Goal: Find contact information: Find contact information

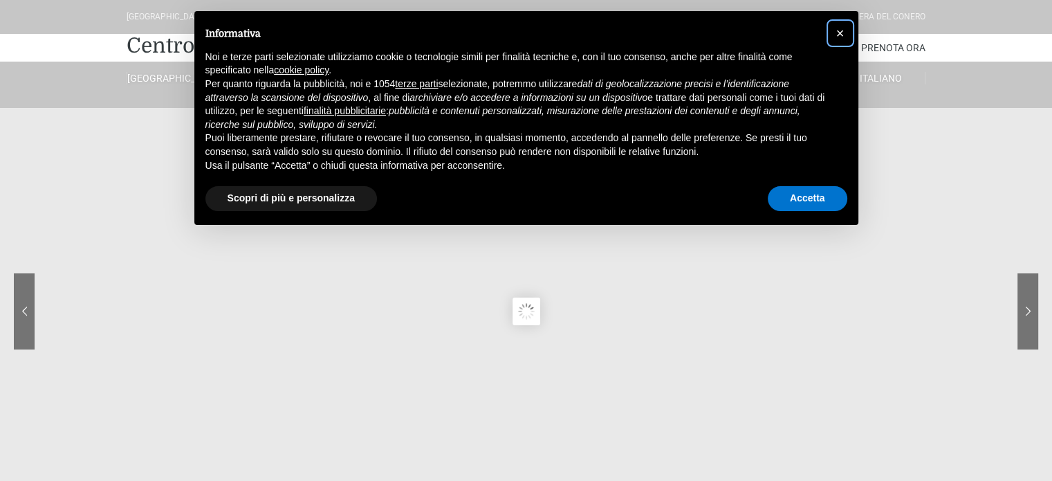
click at [841, 28] on span "×" at bounding box center [840, 33] width 8 height 15
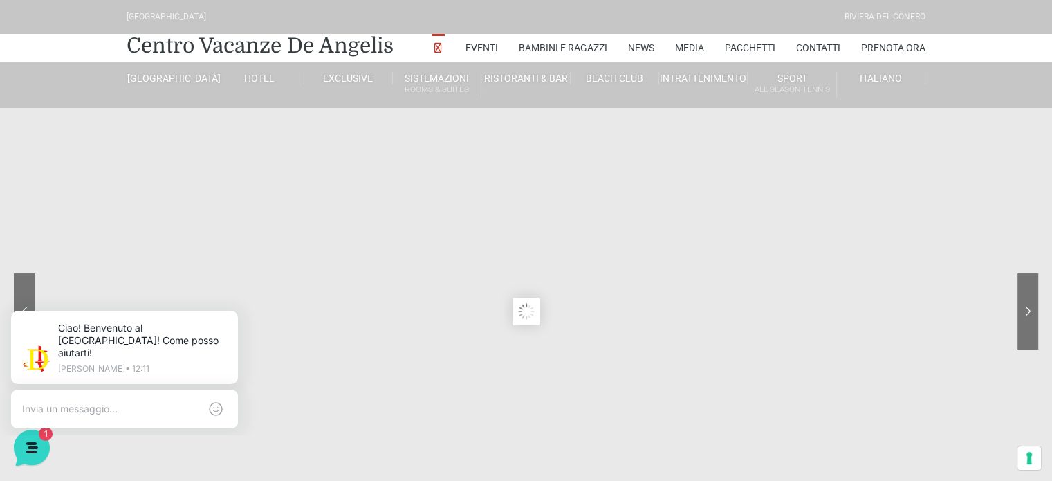
click at [667, 191] on sr7-content at bounding box center [526, 311] width 1052 height 622
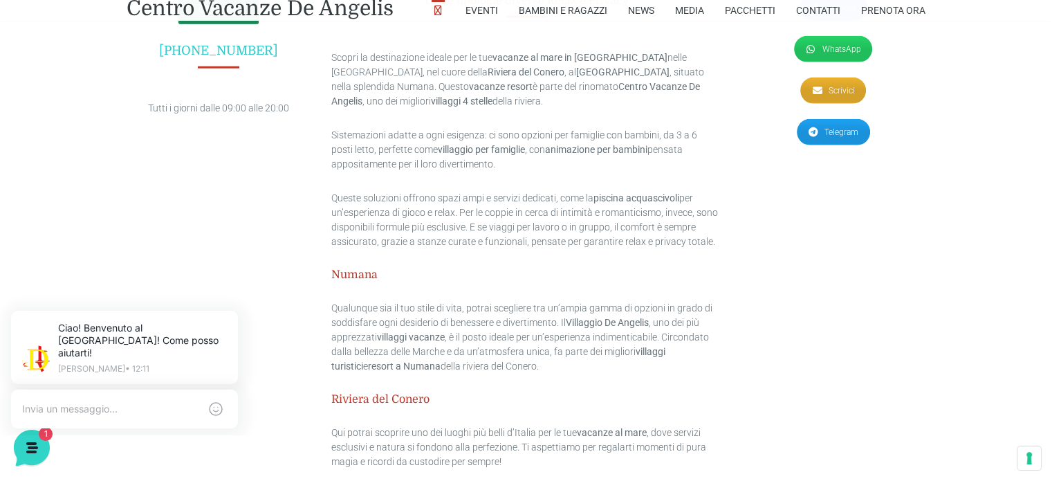
scroll to position [4177, 0]
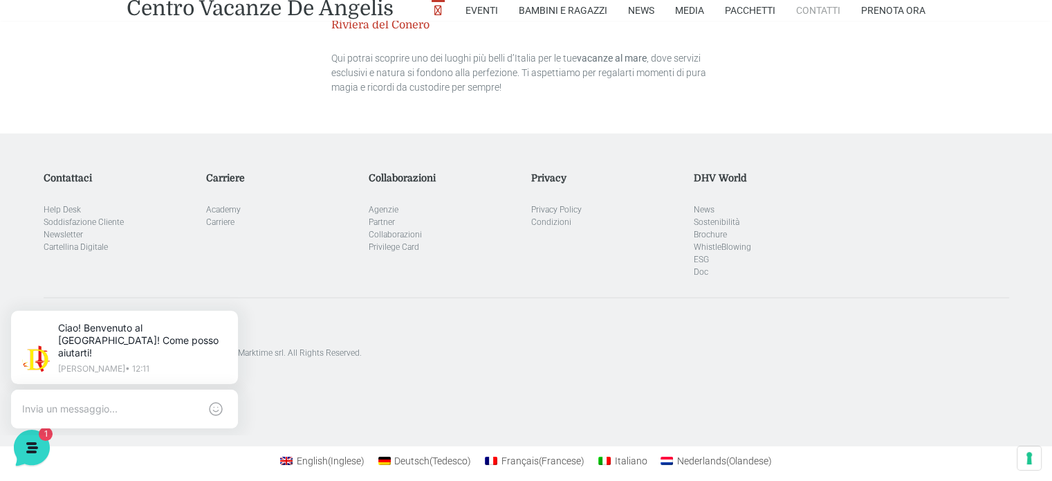
click at [817, 8] on link "Contatti" at bounding box center [818, 10] width 44 height 21
